Goal: Task Accomplishment & Management: Use online tool/utility

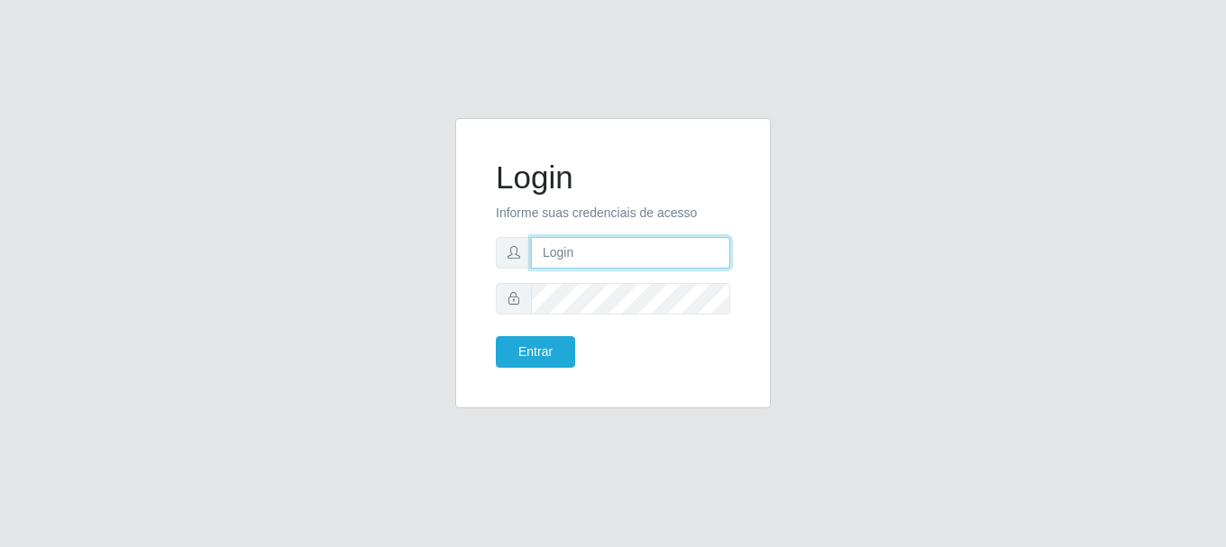
click at [540, 250] on input "text" at bounding box center [630, 253] width 199 height 32
type input "[EMAIL_ADDRESS][DOMAIN_NAME]"
click at [560, 333] on form "Login Informe suas credenciais de acesso [EMAIL_ADDRESS][DOMAIN_NAME] Entrar" at bounding box center [613, 263] width 234 height 209
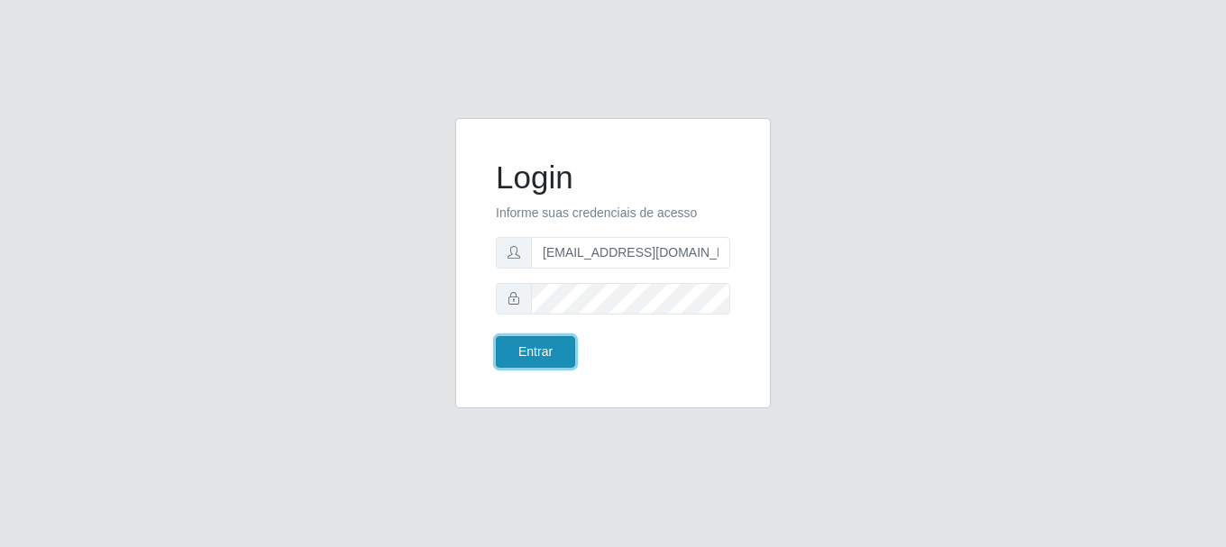
click at [556, 341] on button "Entrar" at bounding box center [535, 352] width 79 height 32
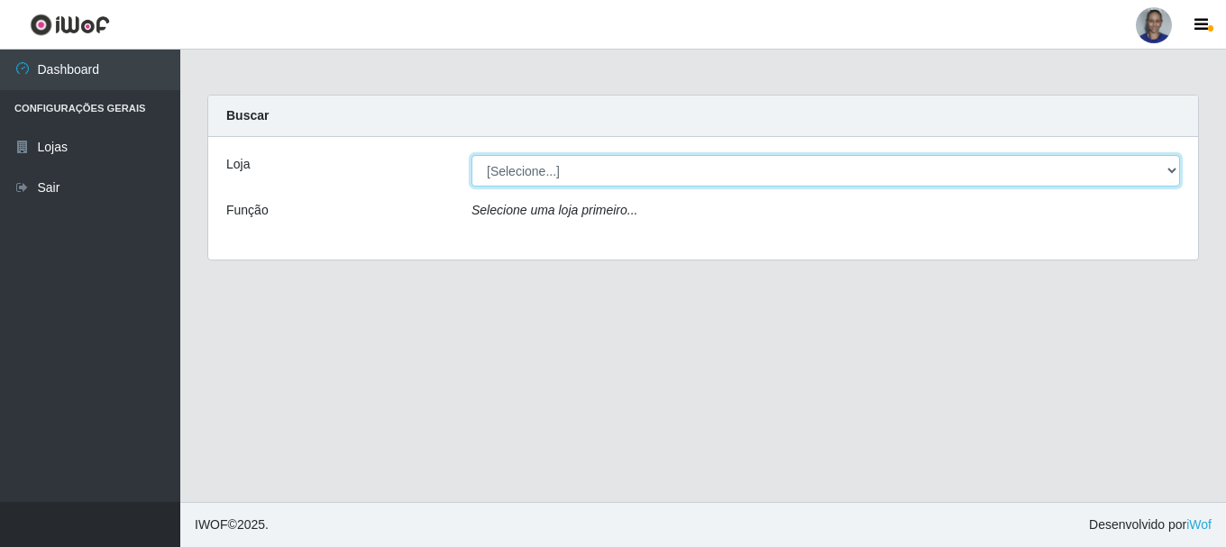
click at [1118, 179] on select "[Selecione...] Supermercado [GEOGRAPHIC_DATA]" at bounding box center [825, 171] width 708 height 32
select select "165"
click at [471, 155] on select "[Selecione...] Supermercado [GEOGRAPHIC_DATA]" at bounding box center [825, 171] width 708 height 32
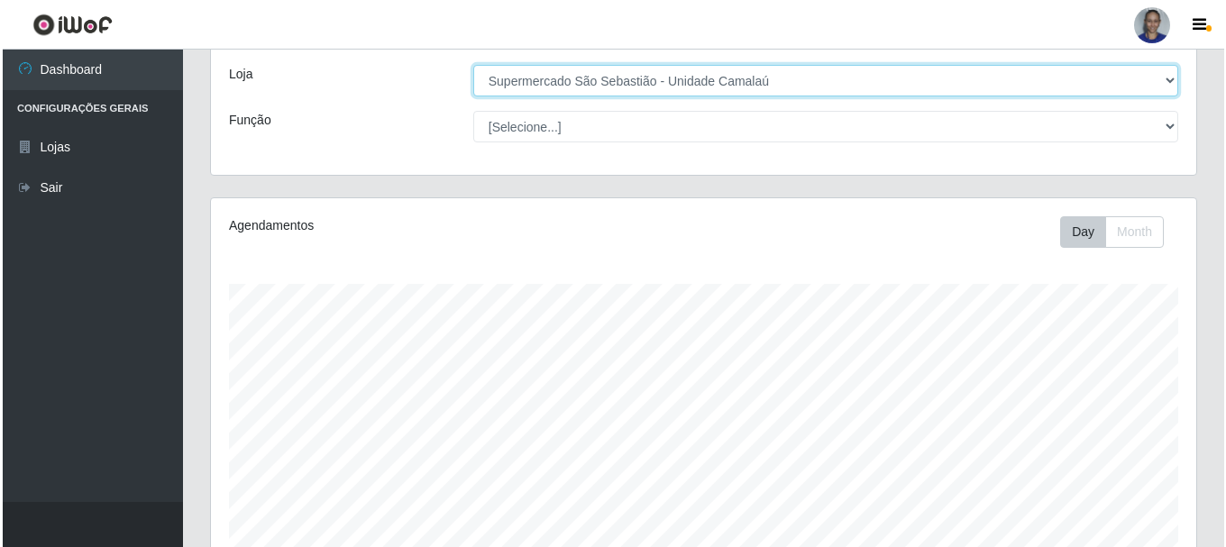
scroll to position [360, 0]
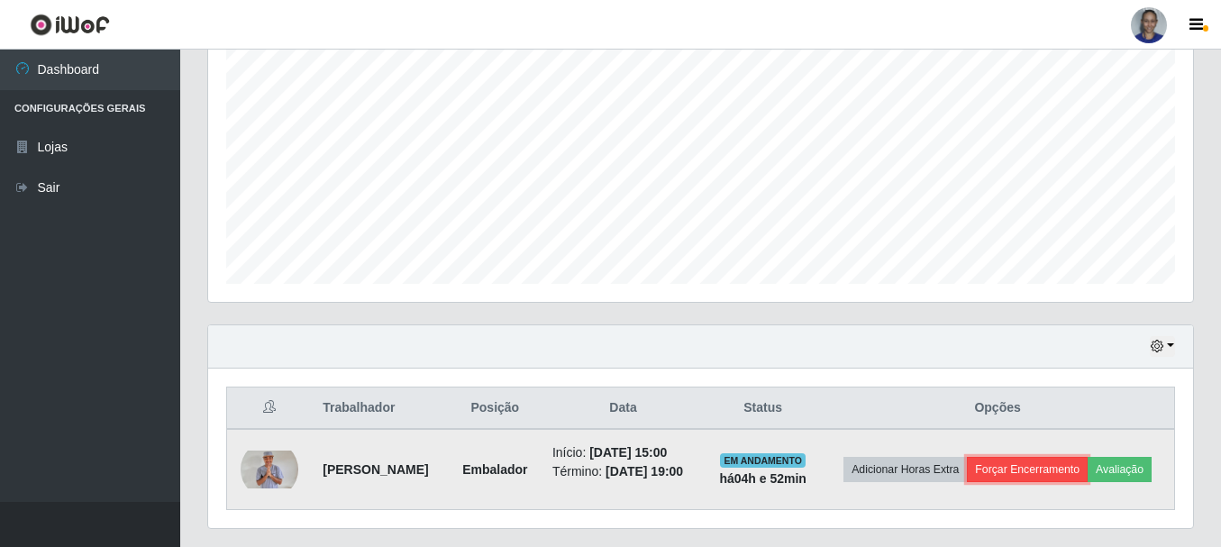
click at [1031, 457] on button "Forçar Encerramento" at bounding box center [1027, 469] width 121 height 25
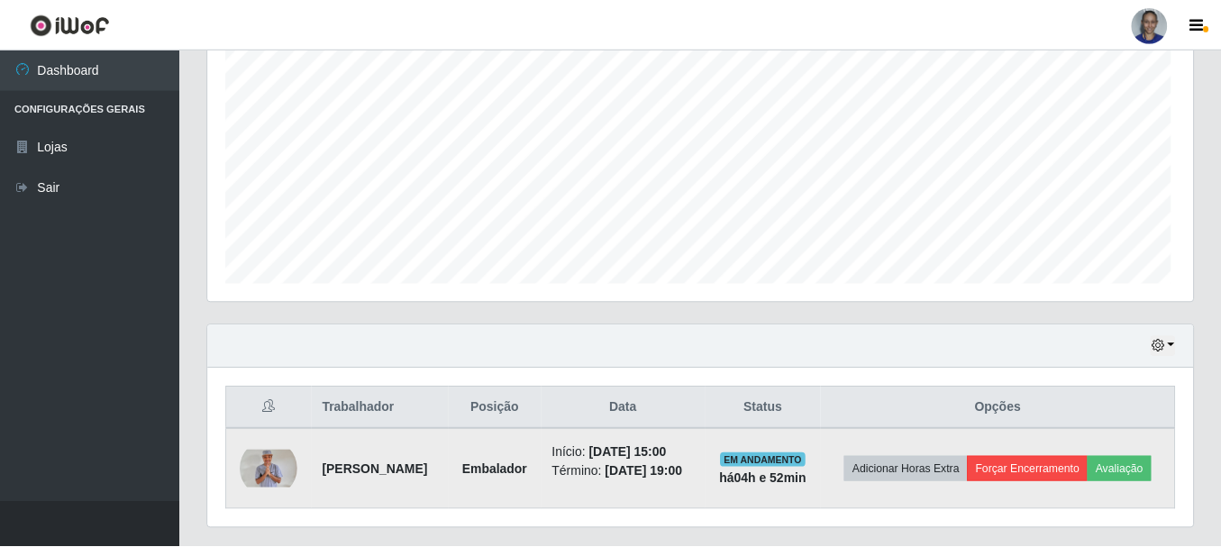
scroll to position [374, 976]
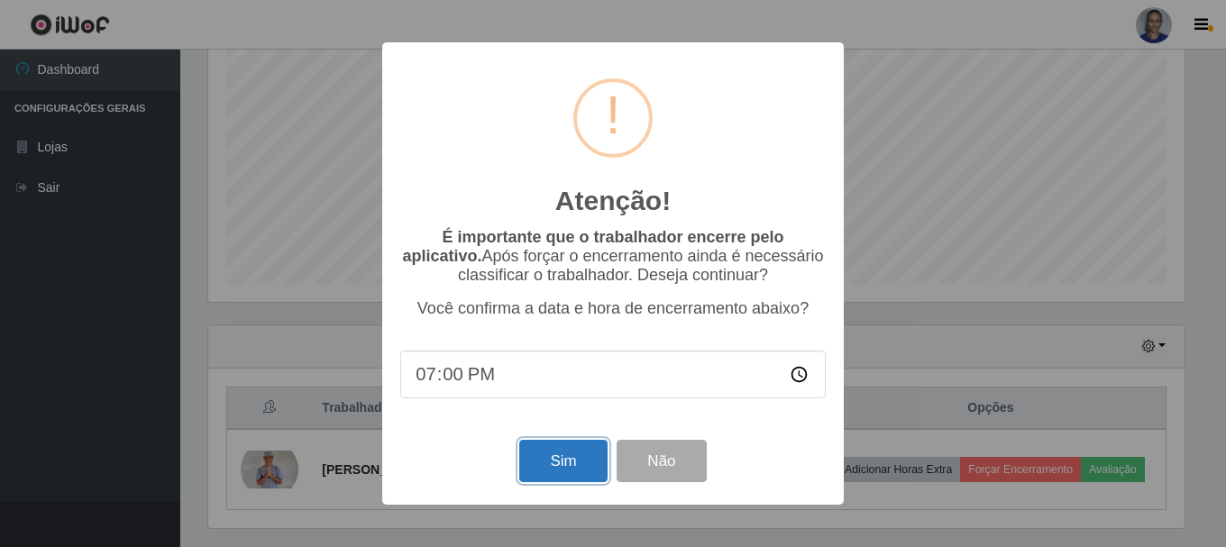
click at [547, 470] on button "Sim" at bounding box center [562, 461] width 87 height 42
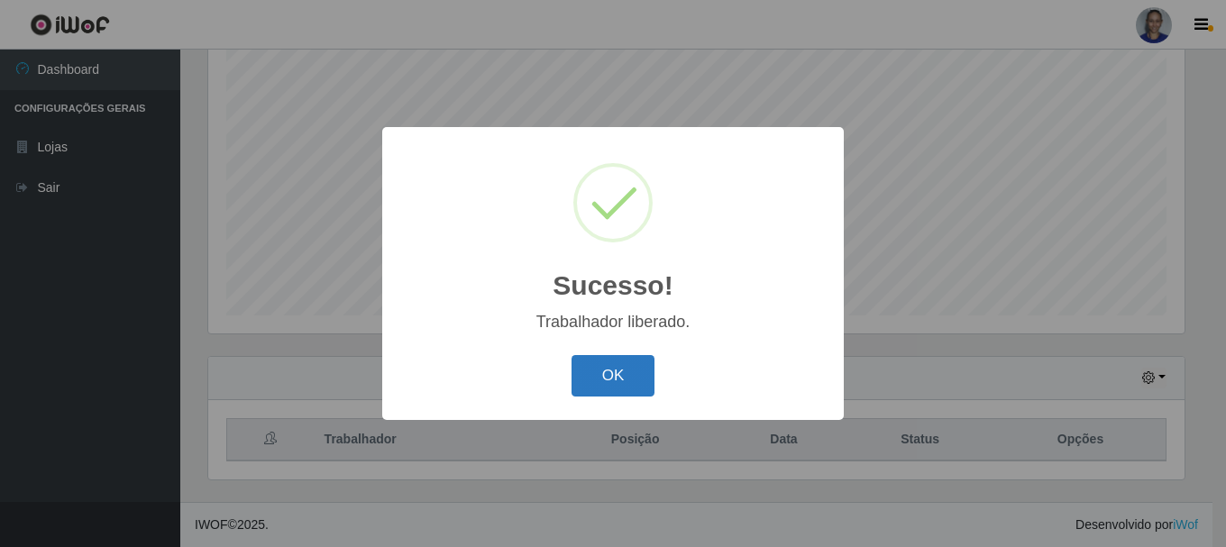
click at [620, 376] on button "OK" at bounding box center [613, 376] width 84 height 42
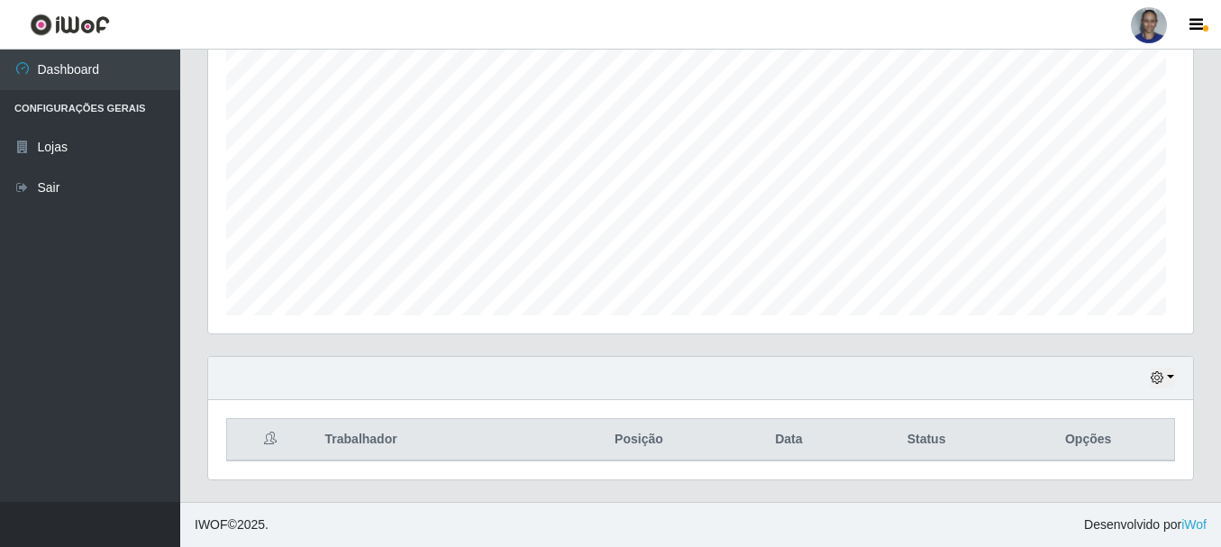
scroll to position [374, 985]
click at [1172, 382] on button "button" at bounding box center [1162, 378] width 25 height 21
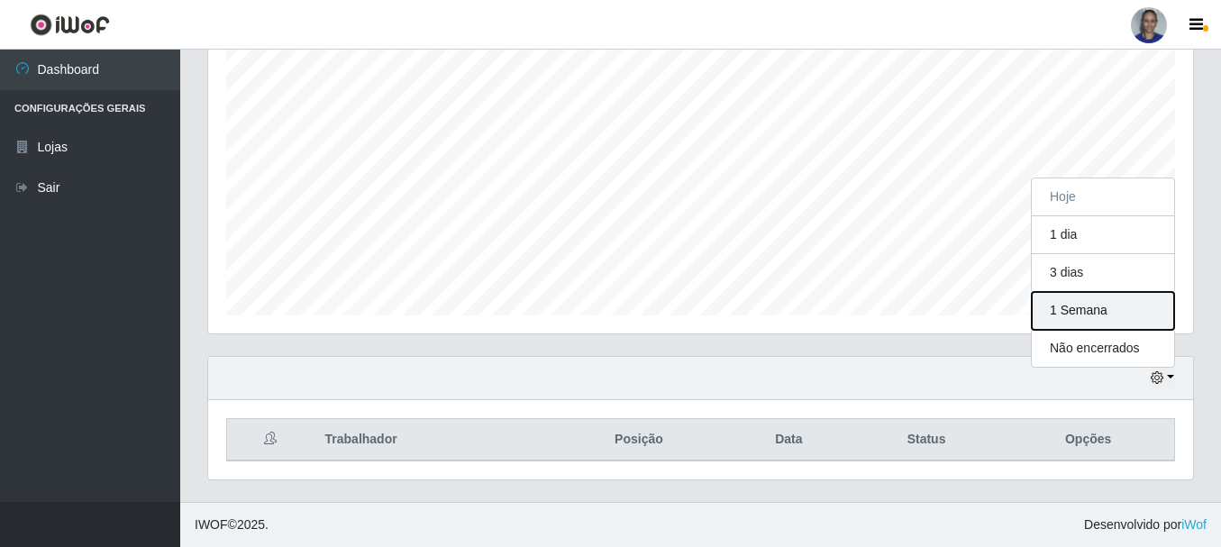
click at [1121, 318] on button "1 Semana" at bounding box center [1103, 311] width 142 height 38
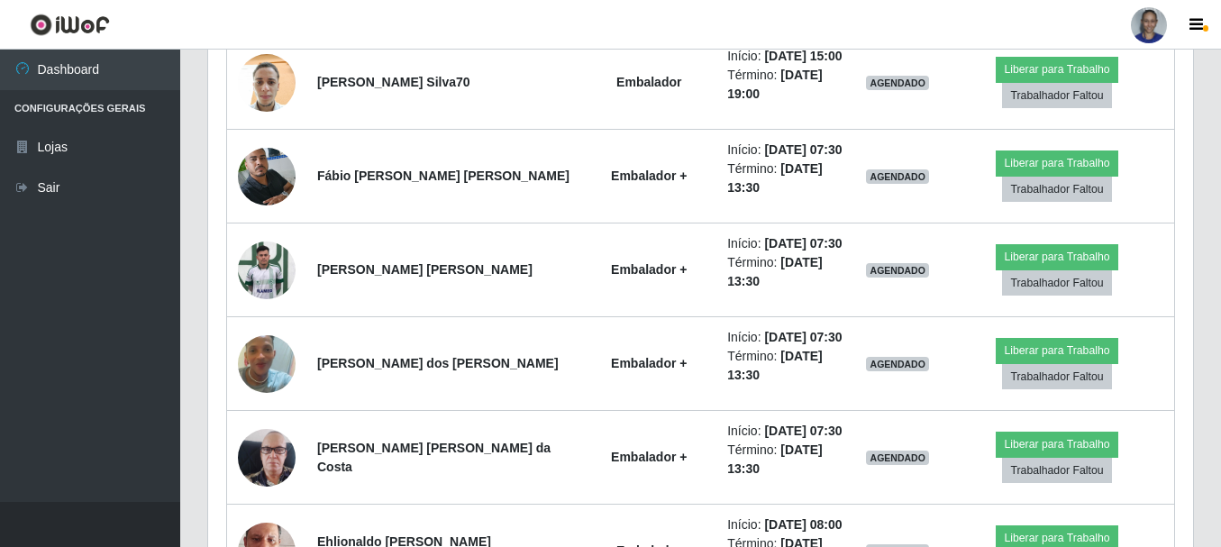
scroll to position [1452, 0]
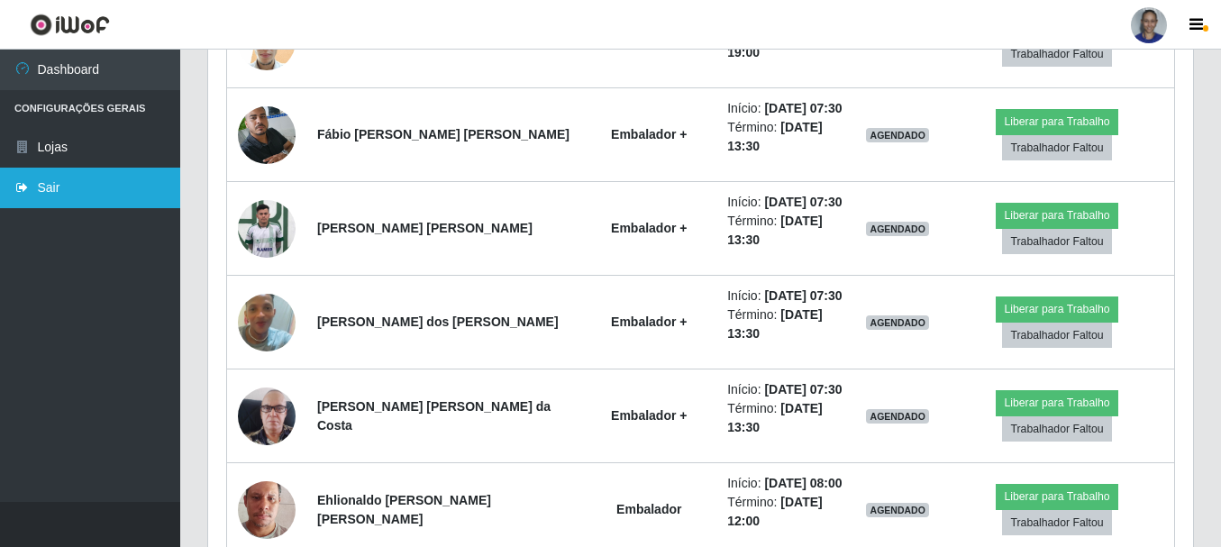
click at [82, 184] on link "Sair" at bounding box center [90, 188] width 180 height 41
